Goal: Information Seeking & Learning: Compare options

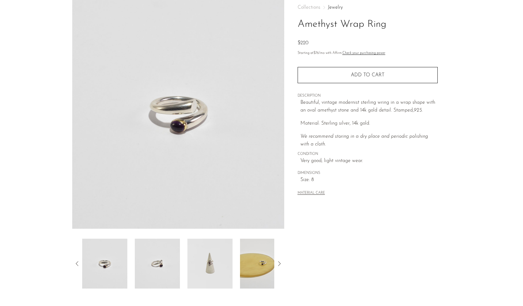
scroll to position [35, 0]
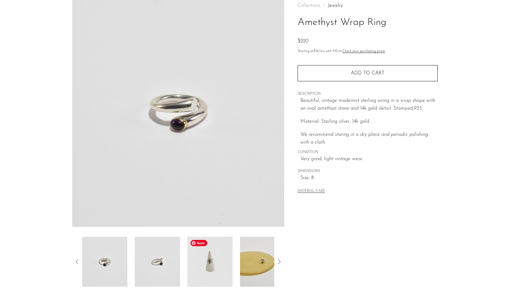
click at [202, 272] on img at bounding box center [209, 262] width 45 height 50
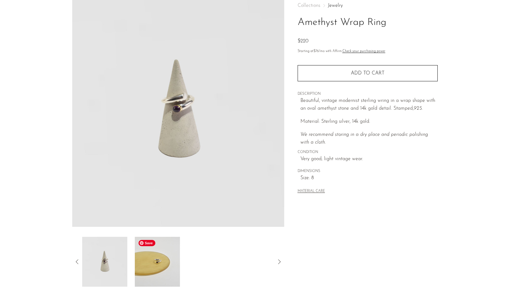
click at [168, 272] on img at bounding box center [157, 262] width 45 height 50
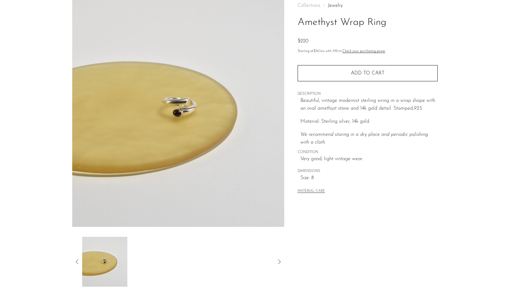
click at [79, 261] on icon at bounding box center [76, 261] width 7 height 7
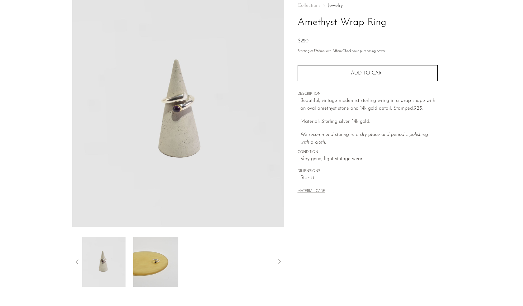
click at [79, 261] on icon at bounding box center [76, 261] width 7 height 7
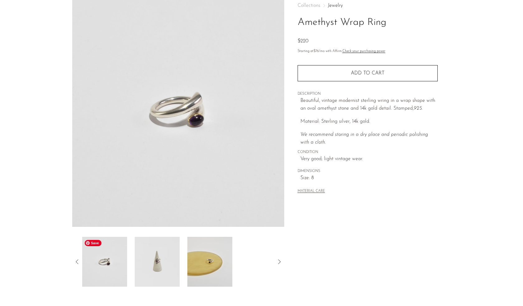
click at [119, 267] on img at bounding box center [104, 262] width 45 height 50
click at [157, 265] on img at bounding box center [157, 262] width 45 height 50
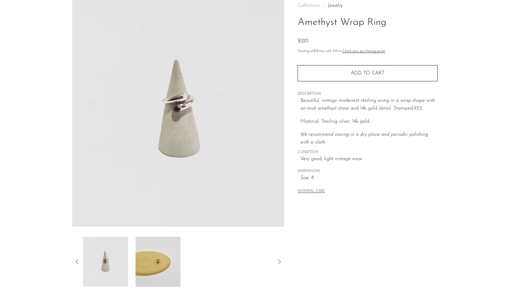
click at [76, 260] on icon at bounding box center [76, 261] width 7 height 7
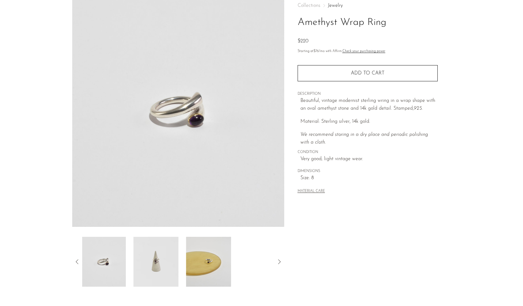
click at [76, 260] on icon at bounding box center [76, 261] width 7 height 7
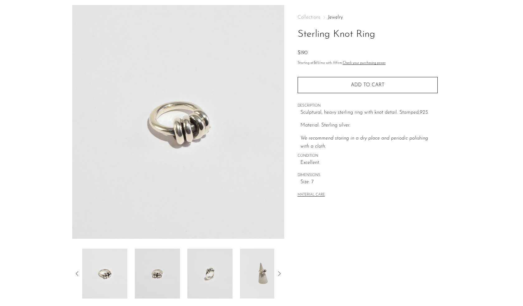
scroll to position [31, 0]
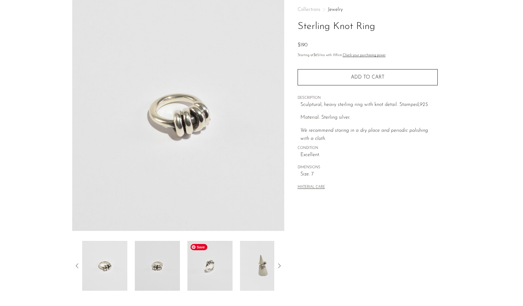
click at [210, 265] on img at bounding box center [209, 266] width 45 height 50
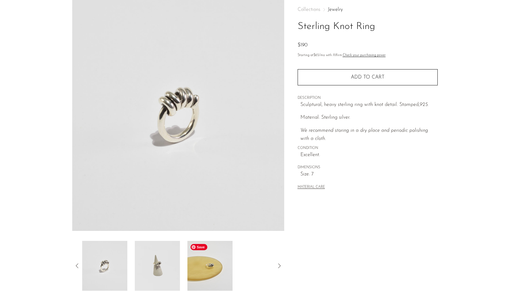
drag, startPoint x: 216, startPoint y: 266, endPoint x: 209, endPoint y: 273, distance: 9.5
click at [209, 273] on img at bounding box center [209, 266] width 45 height 50
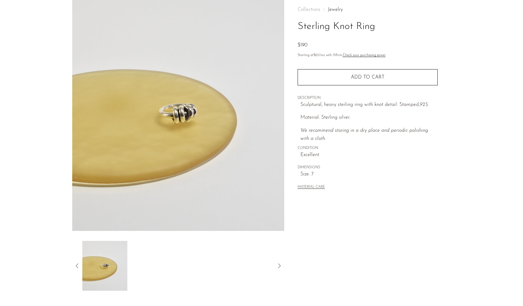
scroll to position [34, 0]
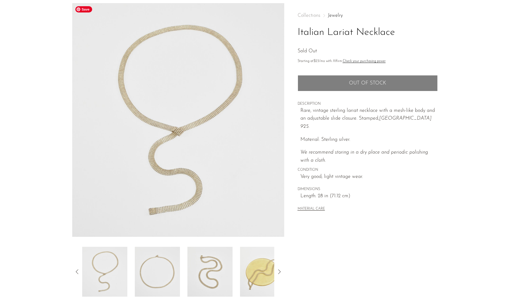
scroll to position [25, 0]
